Goal: Transaction & Acquisition: Obtain resource

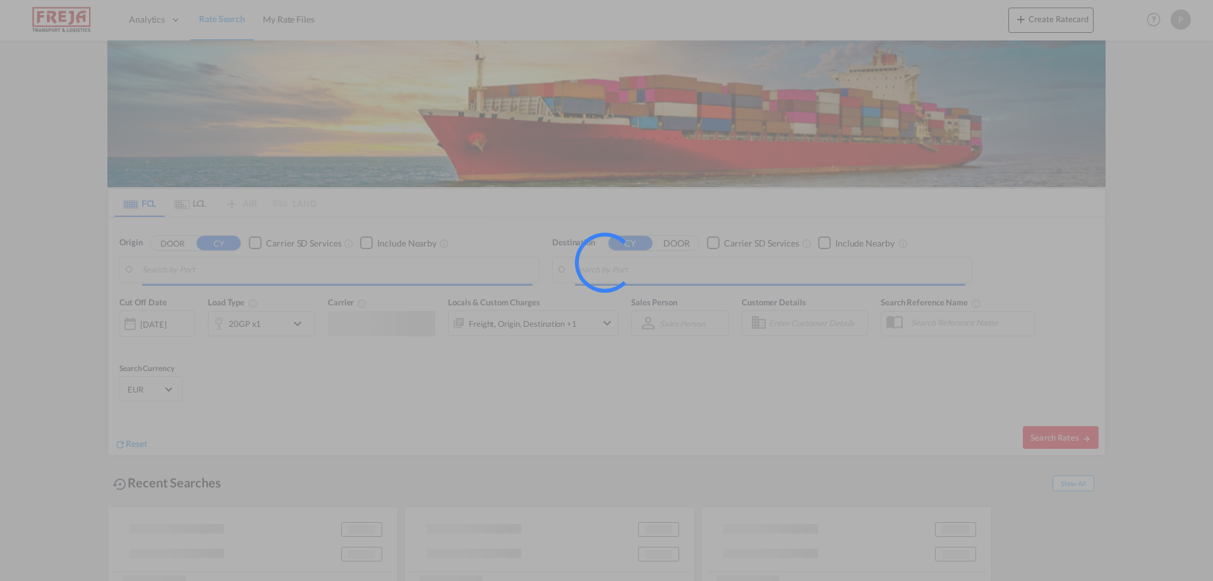
type input "Northport/Port Klang, MYLPK"
type input "Fredericia, DKFRC"
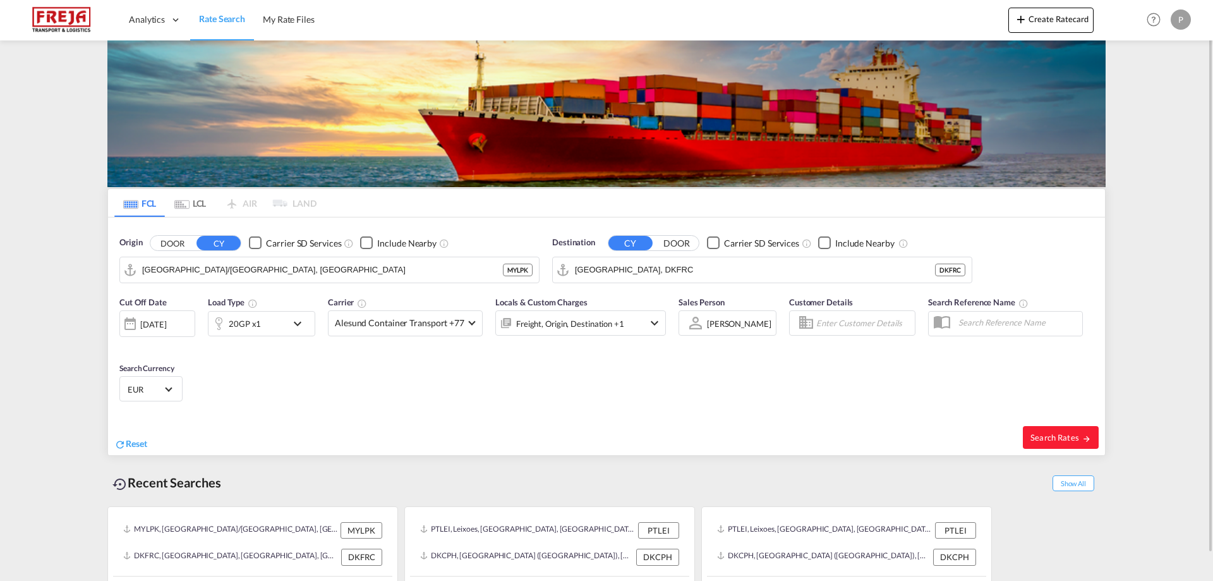
click at [235, 282] on md-autocomplete-wrap "Northport/Port Klang, MYLPK" at bounding box center [322, 272] width 361 height 25
click at [234, 276] on input "Northport/Port Klang, MYLPK" at bounding box center [337, 269] width 391 height 19
type input "K"
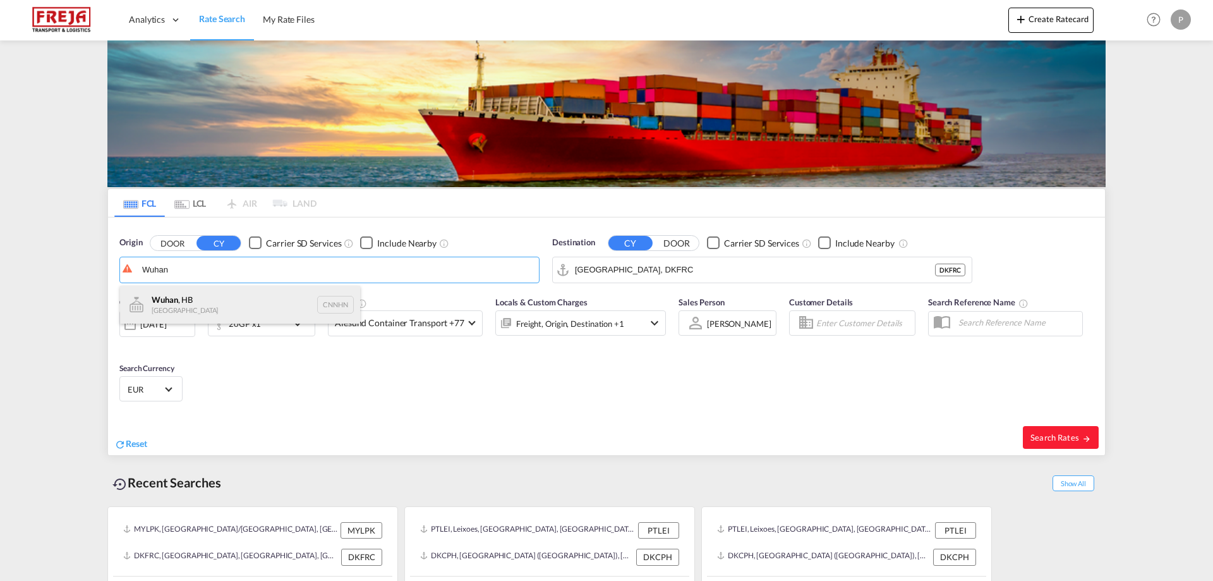
click at [221, 303] on div "Wuhan , HB China CNNHN" at bounding box center [240, 305] width 240 height 38
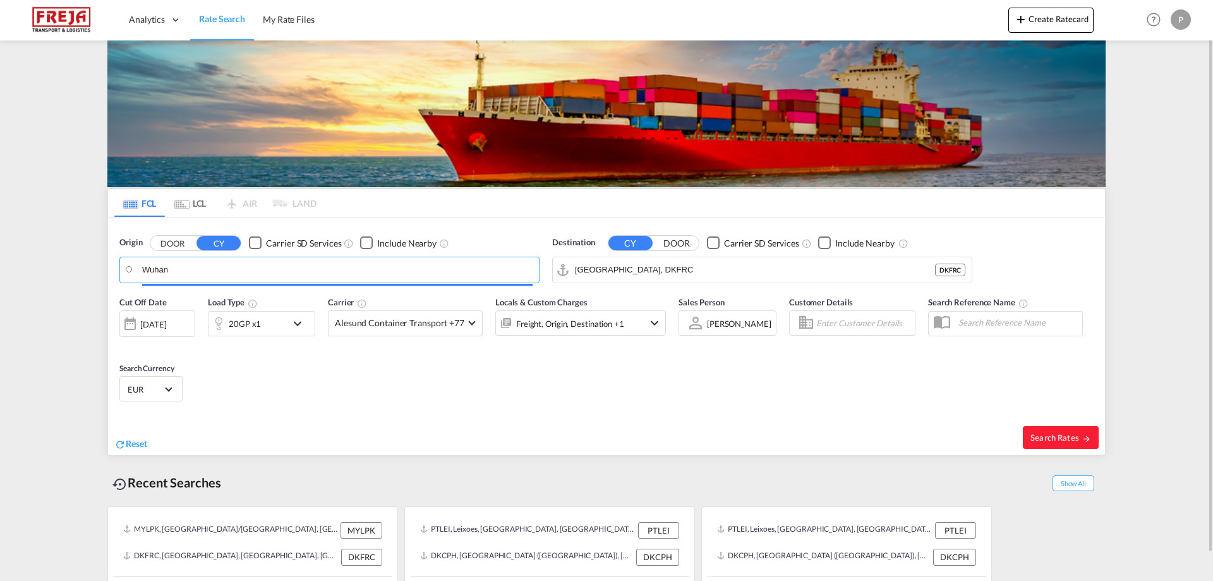
type input "Wuhan, HB, CNNHN"
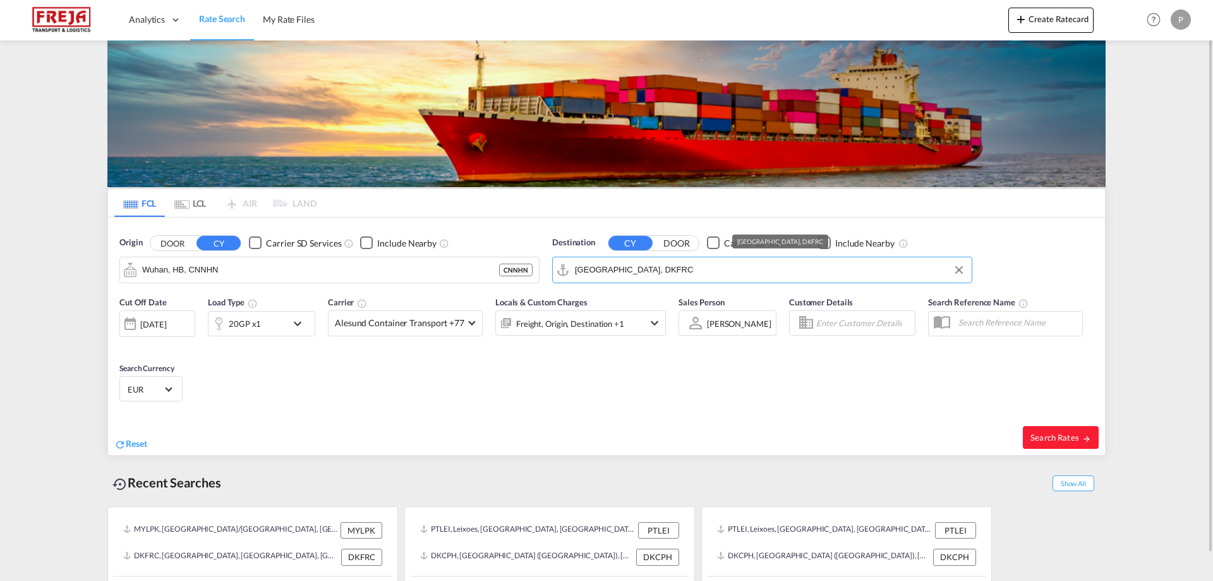
click at [636, 271] on input "Fredericia, DKFRC" at bounding box center [770, 269] width 391 height 19
click at [706, 271] on input "Fredericia, DKFRC" at bounding box center [770, 269] width 391 height 19
click at [652, 265] on input "København" at bounding box center [777, 269] width 375 height 19
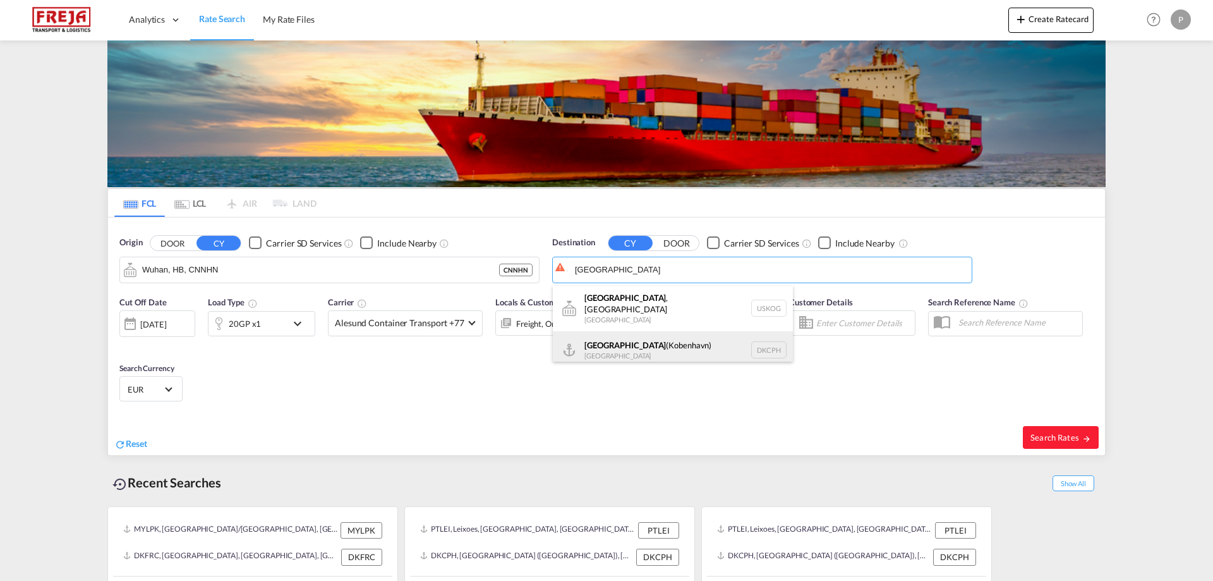
click at [633, 336] on div "Copenhagen (Kobenhavn) Denmark DKCPH" at bounding box center [673, 350] width 240 height 38
type input "Copenhagen (Kobenhavn), DKCPH"
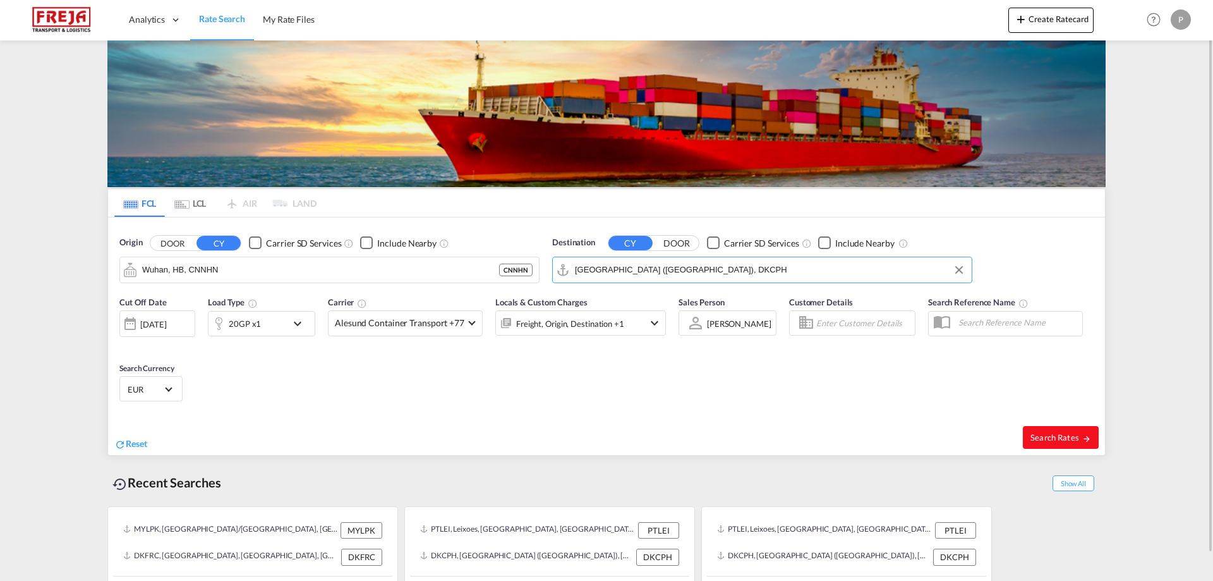
click at [1066, 435] on span "Search Rates" at bounding box center [1061, 437] width 61 height 10
type input "CNNHN to DKCPH / 2 Sep 2025"
